Goal: Information Seeking & Learning: Find specific fact

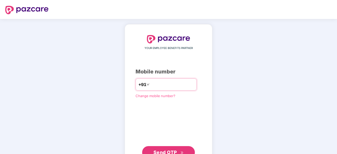
click at [176, 85] on input "number" at bounding box center [172, 84] width 43 height 8
type input "**********"
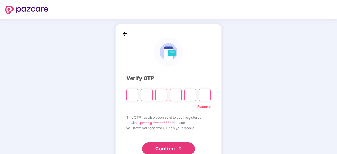
click at [134, 93] on input "Please enter verification code. Digit 1" at bounding box center [132, 95] width 12 height 12
paste input "*"
type input "*"
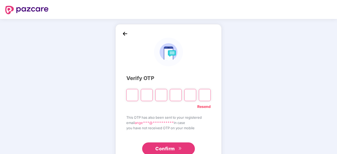
type input "*"
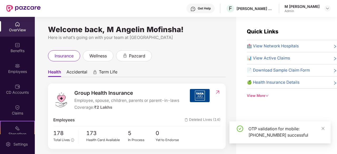
click at [325, 131] on div "OTP validation for mobile: [PHONE_NUMBER] successful" at bounding box center [279, 133] width 101 height 22
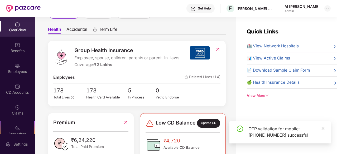
scroll to position [43, 0]
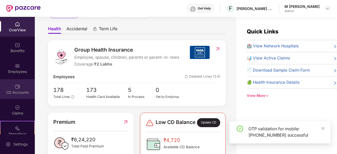
click at [21, 93] on div "CD Accounts" at bounding box center [17, 92] width 35 height 5
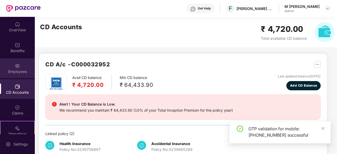
click at [26, 70] on div "Employees" at bounding box center [17, 71] width 35 height 5
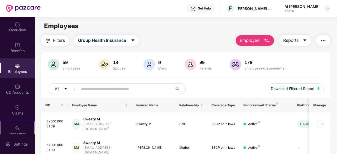
click at [105, 88] on input "text" at bounding box center [123, 89] width 85 height 8
type input "*****"
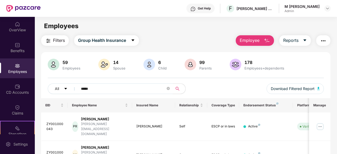
scroll to position [17, 0]
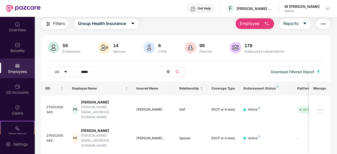
click at [168, 73] on span at bounding box center [168, 72] width 3 height 5
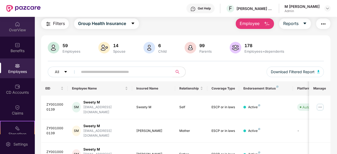
click at [22, 28] on div "OverView" at bounding box center [17, 29] width 35 height 5
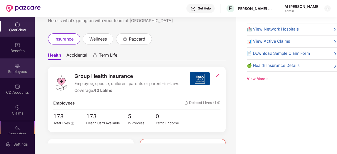
click at [22, 69] on div "Employees" at bounding box center [17, 71] width 35 height 5
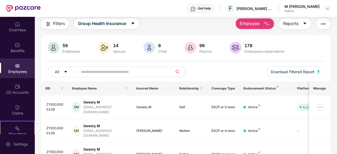
click at [95, 74] on input "text" at bounding box center [123, 72] width 85 height 8
type input "*****"
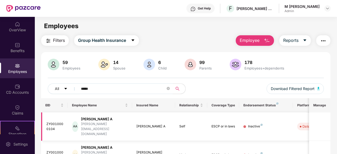
scroll to position [34, 0]
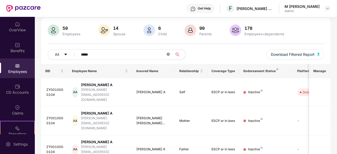
click at [170, 55] on icon "close-circle" at bounding box center [168, 54] width 3 height 3
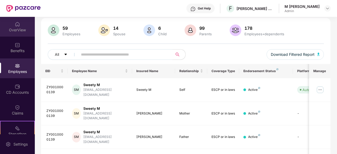
click at [7, 32] on div "OverView" at bounding box center [17, 29] width 35 height 5
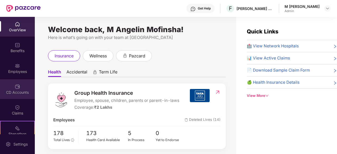
click at [7, 91] on div "CD Accounts" at bounding box center [17, 92] width 35 height 5
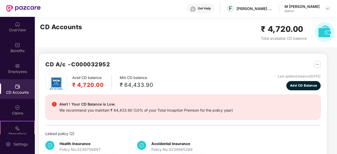
scroll to position [16, 0]
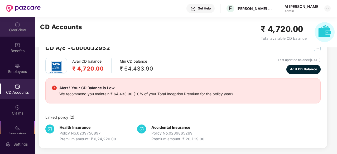
click at [16, 27] on div "OverView" at bounding box center [17, 29] width 35 height 5
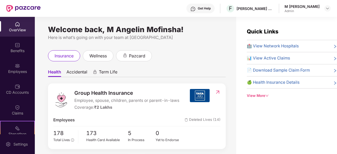
click at [264, 46] on span "🏥 View Network Hospitals" at bounding box center [273, 46] width 52 height 6
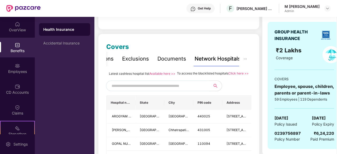
scroll to position [52, 0]
click at [149, 90] on input "text" at bounding box center [157, 86] width 90 height 8
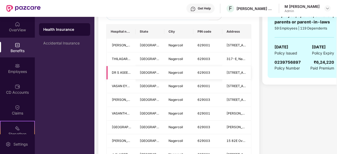
scroll to position [123, 0]
type input "*********"
click at [125, 48] on span "[PERSON_NAME][GEOGRAPHIC_DATA]" at bounding box center [122, 45] width 20 height 5
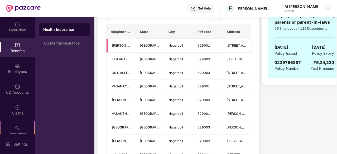
click at [160, 46] on td "[GEOGRAPHIC_DATA]" at bounding box center [150, 46] width 29 height 14
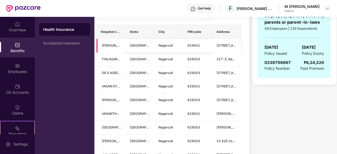
scroll to position [0, 0]
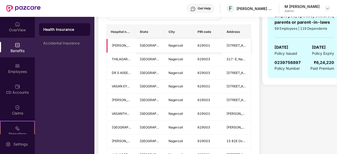
click at [121, 48] on span "[PERSON_NAME][GEOGRAPHIC_DATA]" at bounding box center [122, 45] width 20 height 5
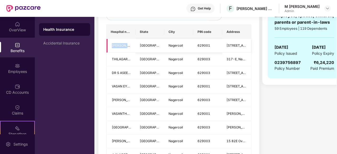
click at [121, 48] on span "[PERSON_NAME][GEOGRAPHIC_DATA]" at bounding box center [122, 45] width 20 height 5
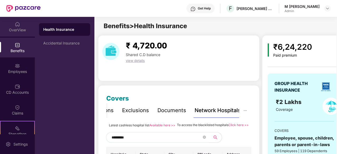
click at [9, 23] on div "OverView" at bounding box center [17, 27] width 35 height 20
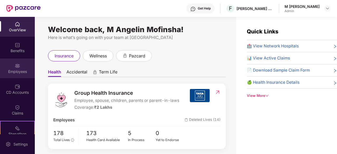
click at [18, 66] on img at bounding box center [17, 65] width 5 height 5
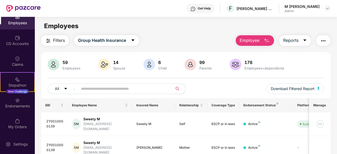
click at [123, 86] on input "text" at bounding box center [123, 89] width 85 height 8
type input "*"
type input "******"
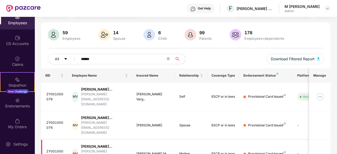
scroll to position [29, 0]
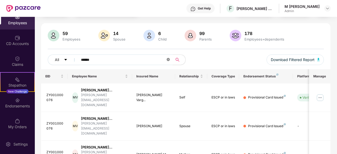
click at [168, 60] on icon "close-circle" at bounding box center [168, 59] width 3 height 3
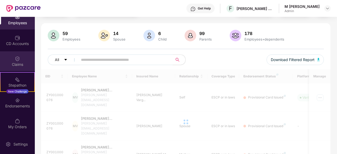
scroll to position [0, 0]
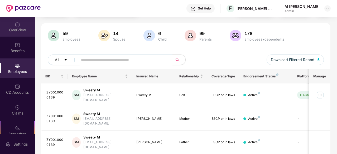
click at [18, 32] on div "OverView" at bounding box center [17, 27] width 35 height 20
